Goal: Complete application form

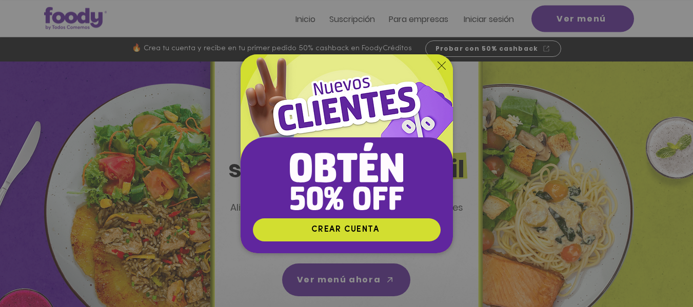
click at [446, 66] on img "Nuevos suscriptores 50% off" at bounding box center [346, 136] width 212 height 164
click at [438, 65] on icon "Volver al sitio" at bounding box center [441, 66] width 8 height 8
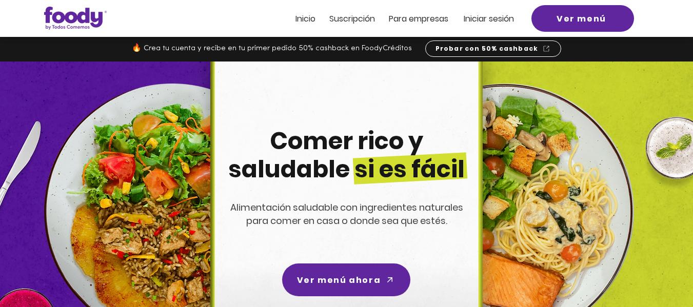
click at [431, 20] on span "ra empresas" at bounding box center [423, 19] width 50 height 12
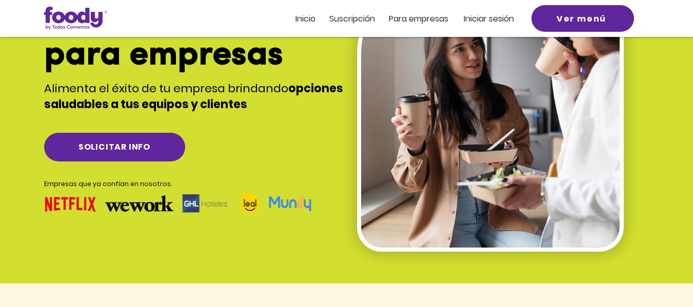
scroll to position [113, 0]
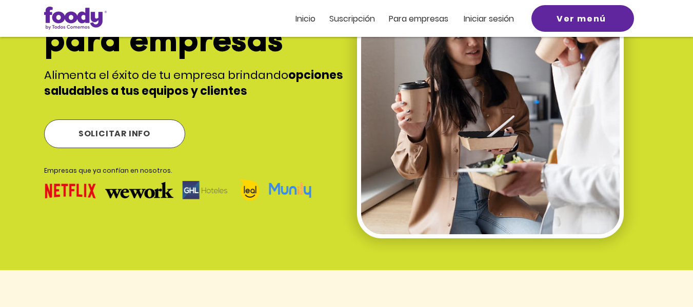
click at [128, 132] on span "SOLICITAR INFO" at bounding box center [114, 133] width 72 height 13
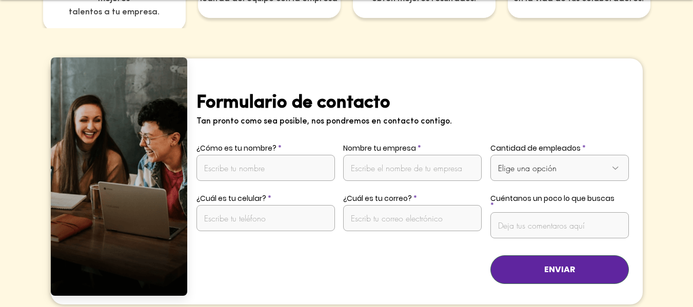
scroll to position [2021, 0]
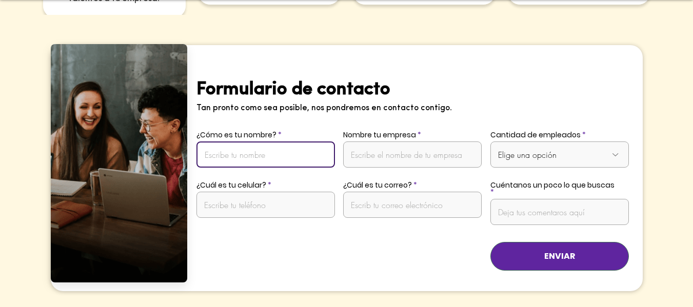
click at [238, 142] on input "¿Cómo es tu nombre?" at bounding box center [265, 155] width 138 height 26
type input "[PERSON_NAME]"
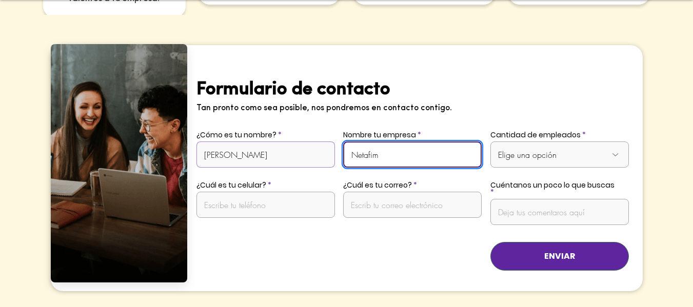
type input "Netafim"
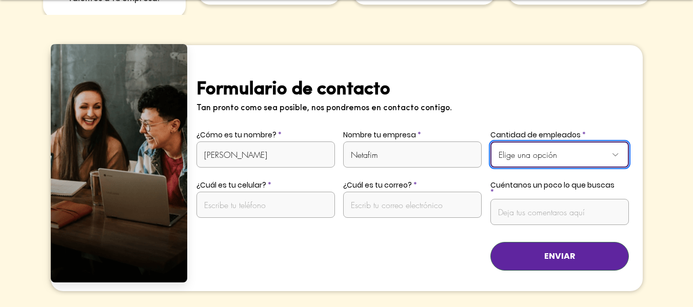
click at [597, 142] on select "Elige una opción De 1 a 10 empleados De 11 a 20 empleados De 21 a 50 empleados …" at bounding box center [559, 155] width 138 height 26
select select "De 1 a 10 empleados"
click at [490, 142] on select "Elige una opción De 1 a 10 empleados De 11 a 20 empleados De 21 a 50 empleados …" at bounding box center [559, 155] width 138 height 26
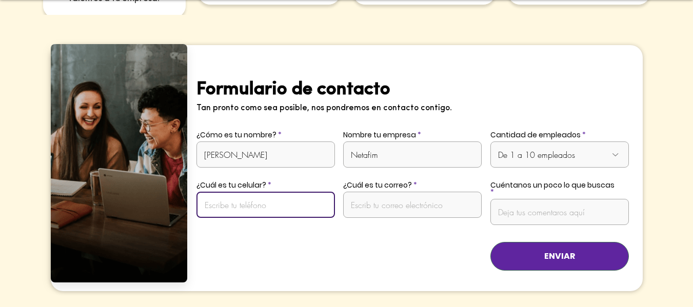
click at [260, 192] on input "¿Cuál es tu celular?" at bounding box center [265, 205] width 138 height 26
type input "3102348984"
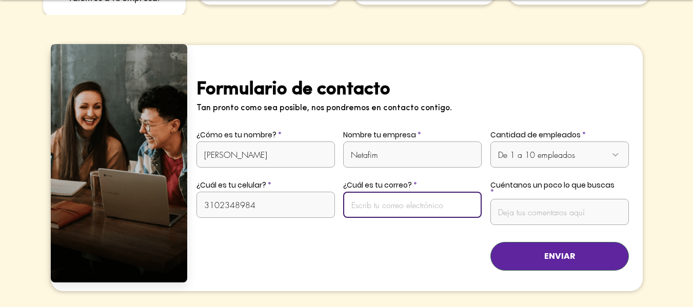
click at [375, 194] on input "¿Cuál es tu correo?" at bounding box center [412, 205] width 138 height 26
type input "L"
type input "[PERSON_NAME][EMAIL_ADDRESS][PERSON_NAME][DOMAIN_NAME]"
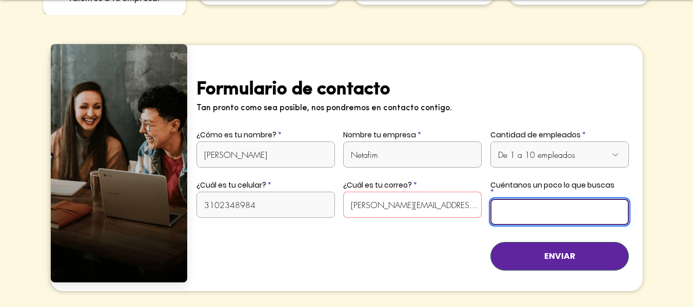
scroll to position [0, 154]
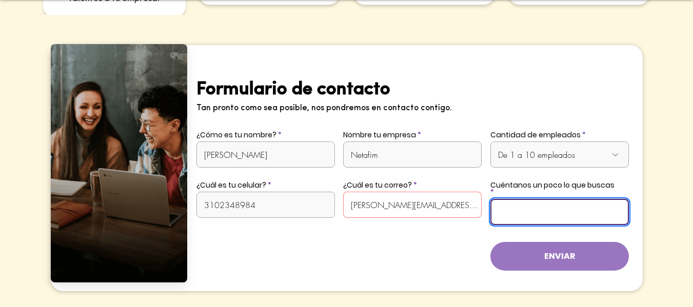
type input "Hola, busco servicio de alimento para nuestros colaboradores ubicados en [GEOGR…"
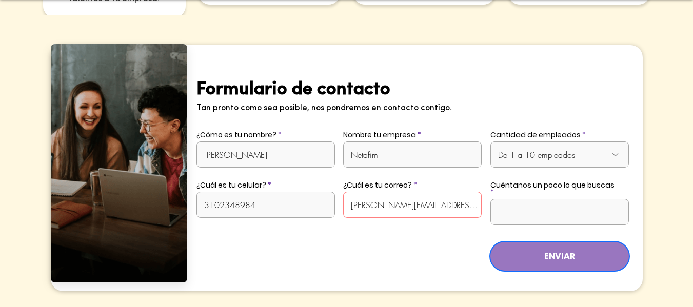
scroll to position [0, 0]
click at [556, 242] on button "ENVIAR" at bounding box center [559, 256] width 138 height 29
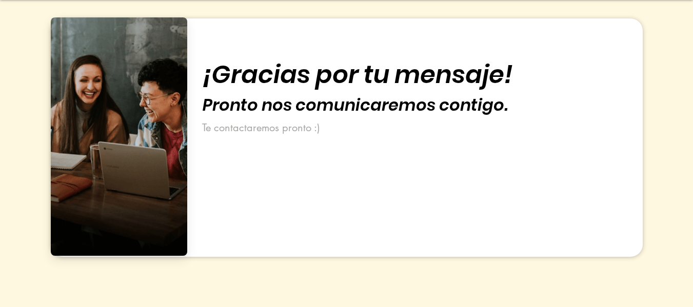
scroll to position [2051, 0]
